Goal: Transaction & Acquisition: Purchase product/service

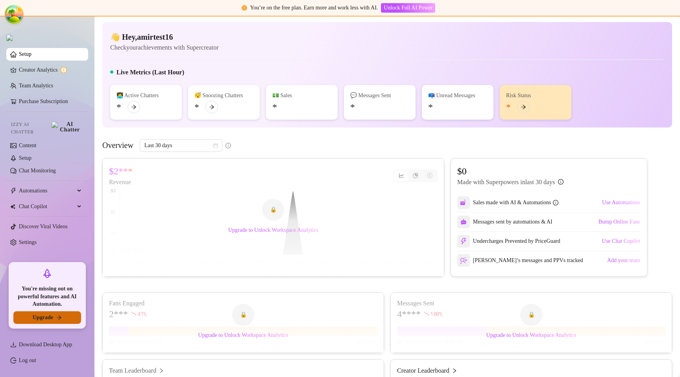
click at [48, 319] on span "Upgrade" at bounding box center [43, 317] width 20 height 6
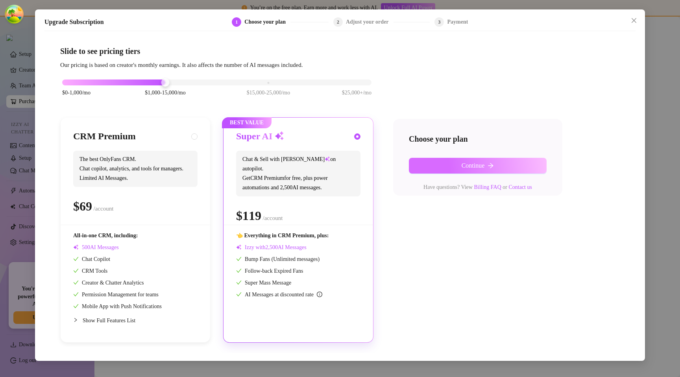
click at [430, 166] on button "Continue" at bounding box center [478, 166] width 138 height 16
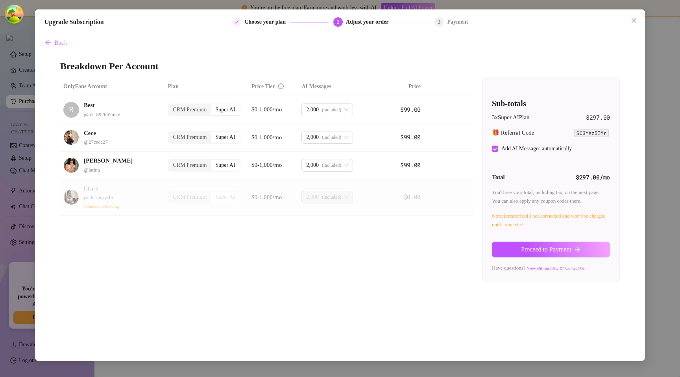
click at [514, 243] on button "Proceed to Payment" at bounding box center [551, 250] width 118 height 16
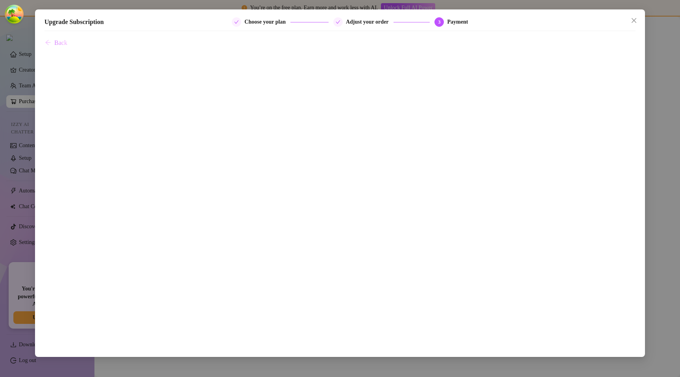
click at [56, 38] on button "Back" at bounding box center [55, 43] width 23 height 16
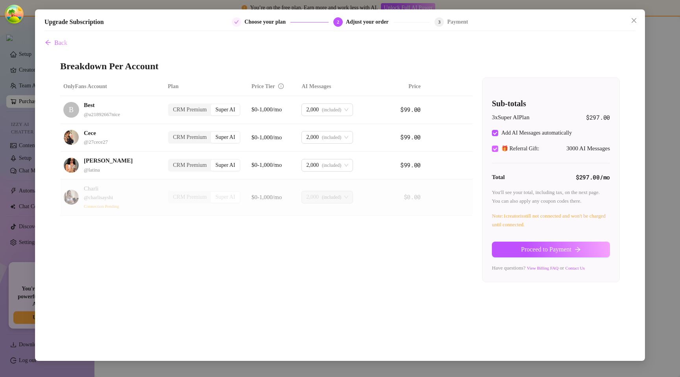
click at [497, 150] on input "🎁 Referral Gift:" at bounding box center [495, 149] width 6 height 6
click at [495, 147] on input "🎁 Referral Gift:" at bounding box center [495, 149] width 6 height 6
click at [530, 148] on span "🎁 Referral Gift:" at bounding box center [520, 148] width 44 height 9
click at [498, 148] on input "🎁 Referral Gift:" at bounding box center [495, 149] width 6 height 6
click at [507, 146] on span "Referral Gift 🎁" at bounding box center [519, 148] width 42 height 9
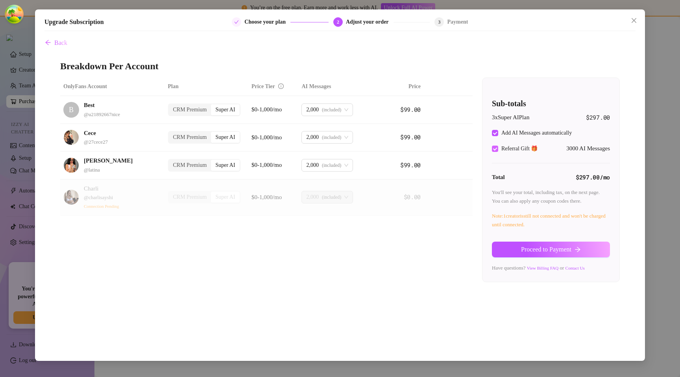
click at [498, 146] on input "Referral Gift 🎁" at bounding box center [495, 149] width 6 height 6
click at [496, 152] on input "Referral Gift 🎁" at bounding box center [495, 149] width 6 height 6
click at [495, 147] on input "Referral Gift 🎁" at bounding box center [495, 149] width 6 height 6
click at [486, 154] on div "Sub-totals 3 x Super AI Plan $297.00 Add AI Messages automatically Referral Gif…" at bounding box center [550, 180] width 137 height 204
click at [162, 135] on td "Cece @ 27cece27" at bounding box center [112, 138] width 105 height 28
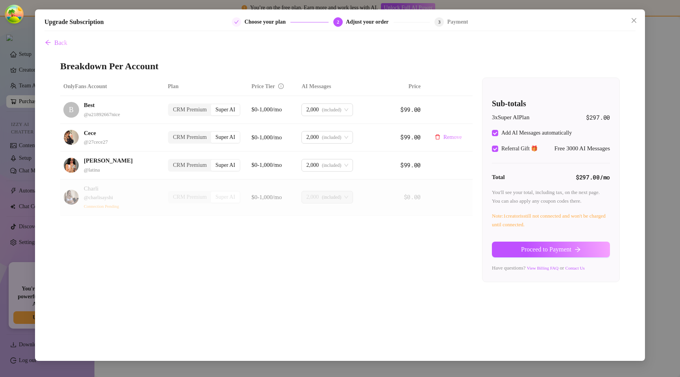
click at [179, 136] on div "CRM Premium" at bounding box center [190, 137] width 42 height 11
click at [171, 133] on input "CRM Premium" at bounding box center [171, 133] width 0 height 0
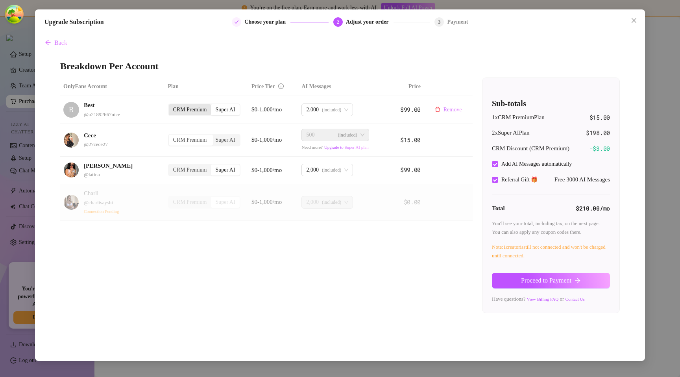
click at [179, 108] on div "CRM Premium" at bounding box center [190, 109] width 42 height 11
click at [171, 105] on input "CRM Premium" at bounding box center [171, 105] width 0 height 0
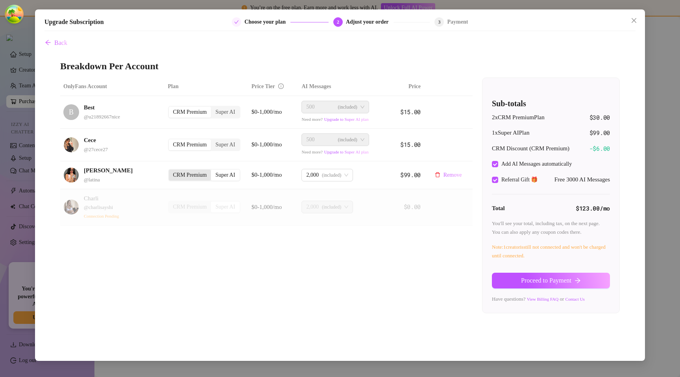
click at [185, 178] on div "CRM Premium" at bounding box center [190, 175] width 42 height 11
click at [171, 171] on input "CRM Premium" at bounding box center [171, 171] width 0 height 0
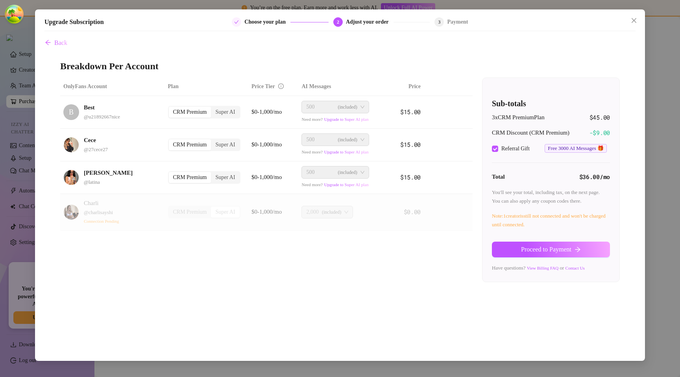
click at [574, 150] on span "Free 3000 AI Messages 🎁" at bounding box center [575, 148] width 62 height 9
click at [588, 150] on span "Free 3000 AI Messages 🎁" at bounding box center [575, 148] width 62 height 9
click at [493, 149] on input "Referral Gift" at bounding box center [495, 149] width 6 height 6
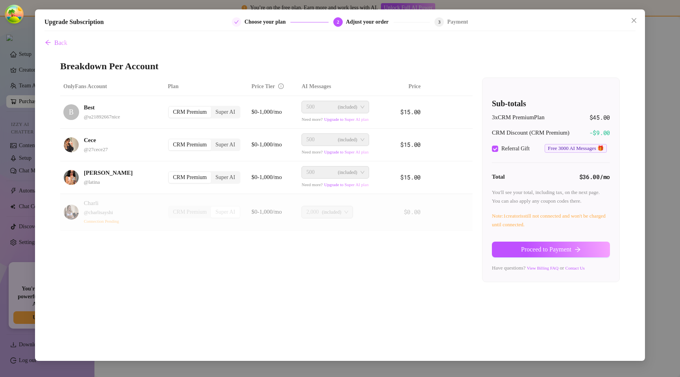
click at [595, 148] on span "Free 3000 AI Messages 🎁" at bounding box center [575, 148] width 62 height 9
click at [497, 150] on input "Referral Gift" at bounding box center [495, 149] width 6 height 6
checkbox input "true"
click at [18, 206] on div "Upgrade Subscription Choose your plan 2 Adjust your order 3 Payment Back Breakd…" at bounding box center [340, 188] width 680 height 377
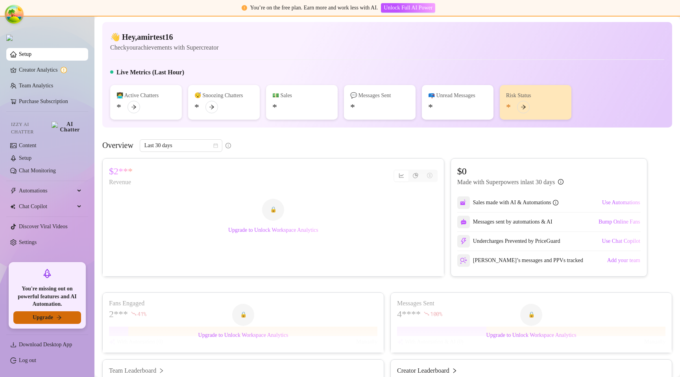
click at [27, 315] on button "Upgrade" at bounding box center [47, 317] width 68 height 13
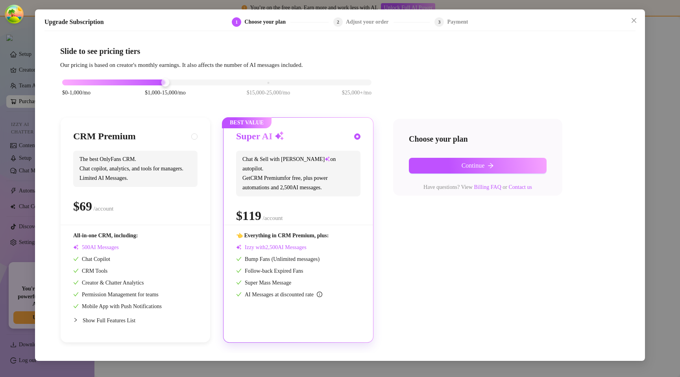
click at [652, 83] on div "Upgrade Subscription 1 Choose your plan 2 Adjust your order 3 Payment Slide to …" at bounding box center [340, 188] width 680 height 377
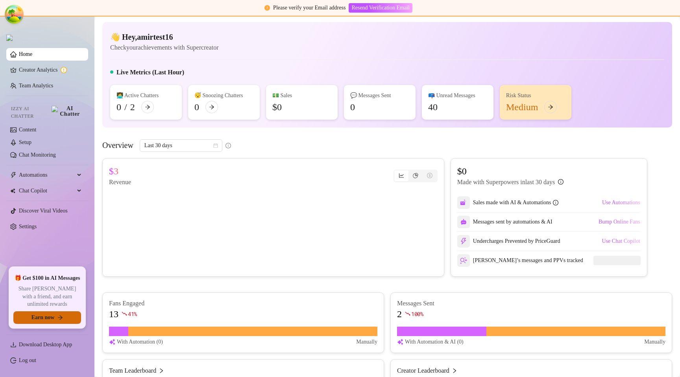
click at [50, 315] on span "Earn now" at bounding box center [42, 317] width 23 height 6
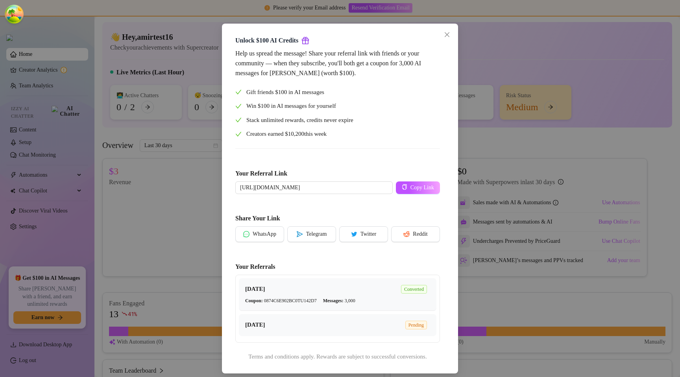
scroll to position [21, 0]
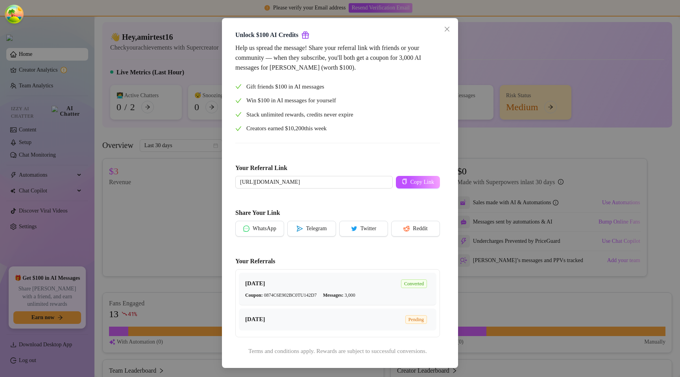
click at [525, 76] on div "Unlock $100 AI Credits Help us spread the message! Share your referral link wit…" at bounding box center [340, 188] width 680 height 377
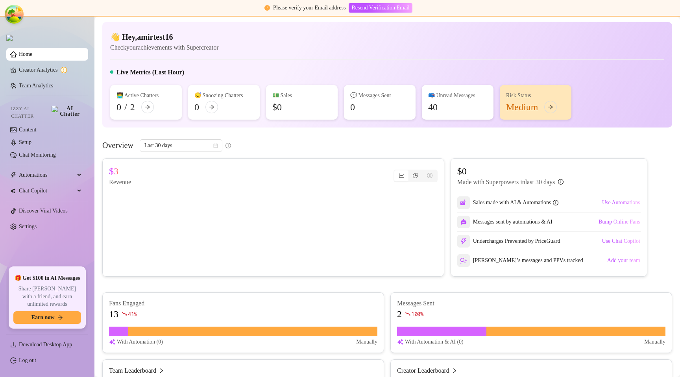
scroll to position [0, 0]
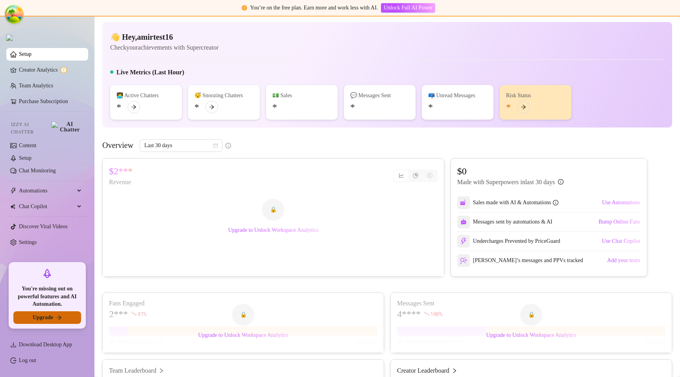
click at [41, 315] on span "Upgrade" at bounding box center [43, 317] width 20 height 6
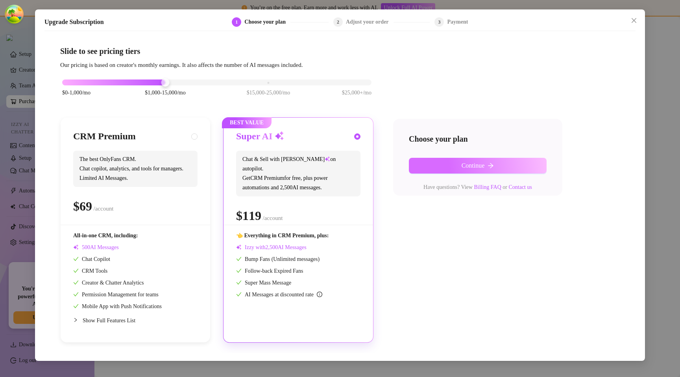
click at [459, 170] on button "Continue" at bounding box center [478, 166] width 138 height 16
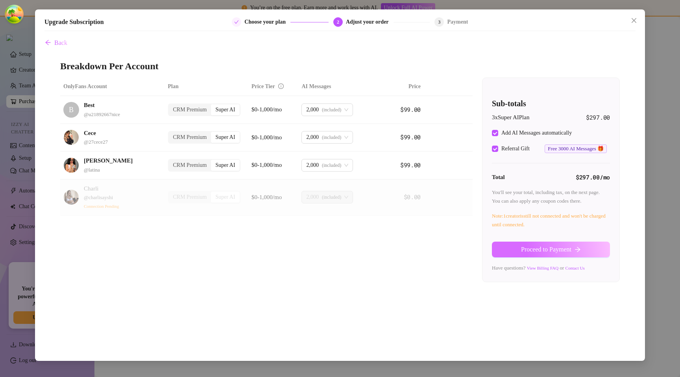
click at [535, 242] on button "Proceed to Payment" at bounding box center [551, 250] width 118 height 16
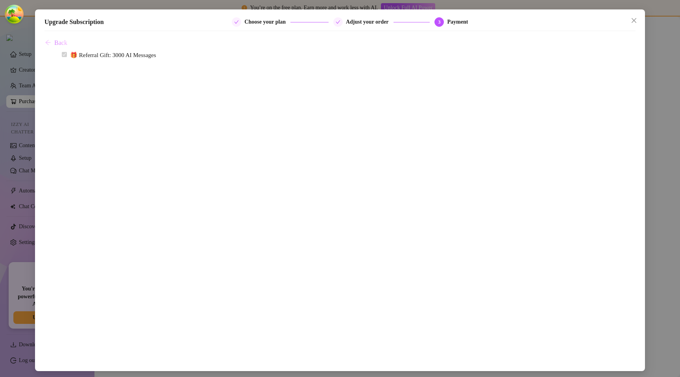
click at [63, 42] on span "Back" at bounding box center [60, 42] width 13 height 7
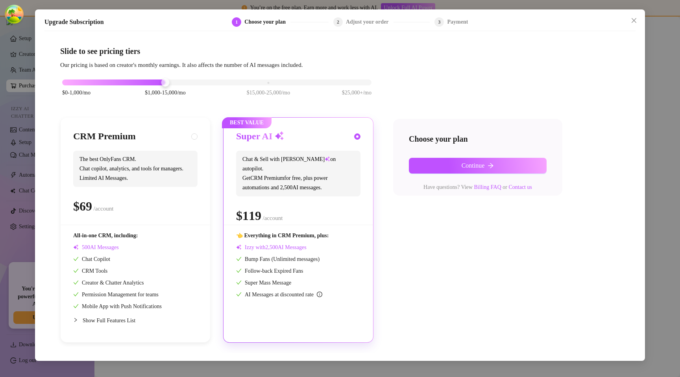
click at [635, 18] on icon "close" at bounding box center [633, 20] width 5 height 5
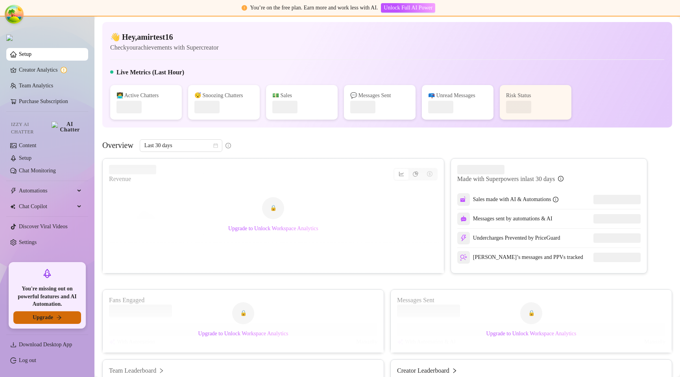
click at [47, 316] on span "Upgrade" at bounding box center [43, 317] width 20 height 6
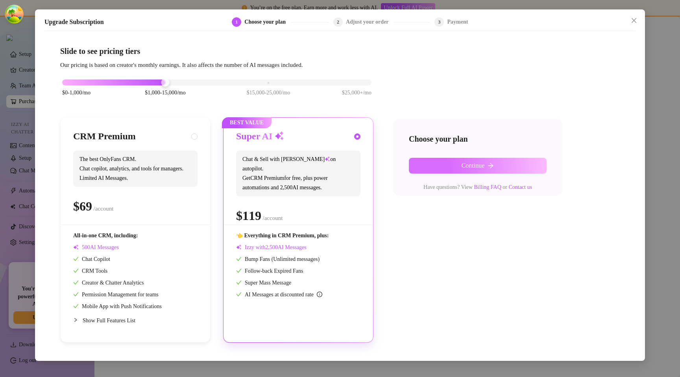
click at [499, 168] on button "Continue" at bounding box center [478, 166] width 138 height 16
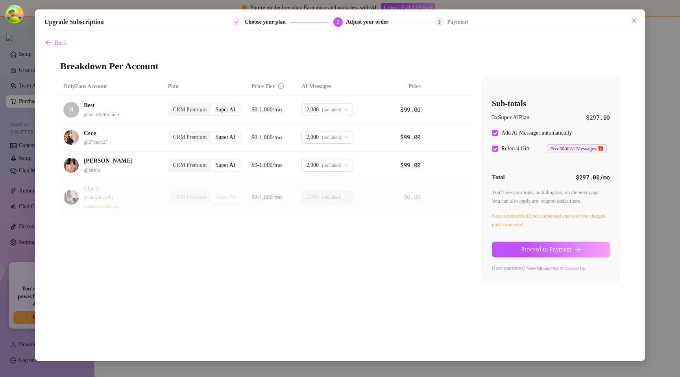
click at [665, 133] on div "Upgrade Subscription Choose your plan 2 Adjust your order 3 Payment Back Breakd…" at bounding box center [340, 188] width 680 height 377
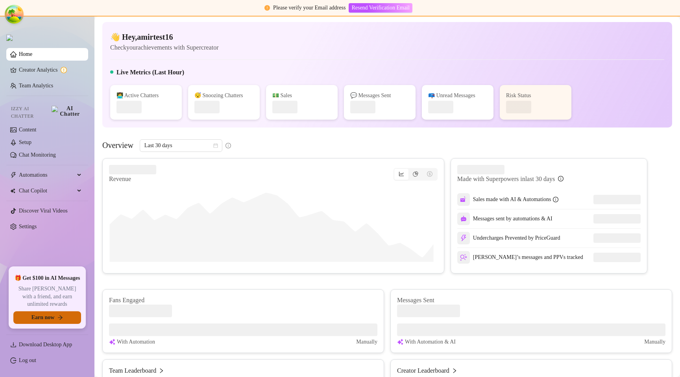
click at [42, 320] on span "Earn now" at bounding box center [42, 317] width 23 height 6
